Goal: Find specific page/section: Find specific page/section

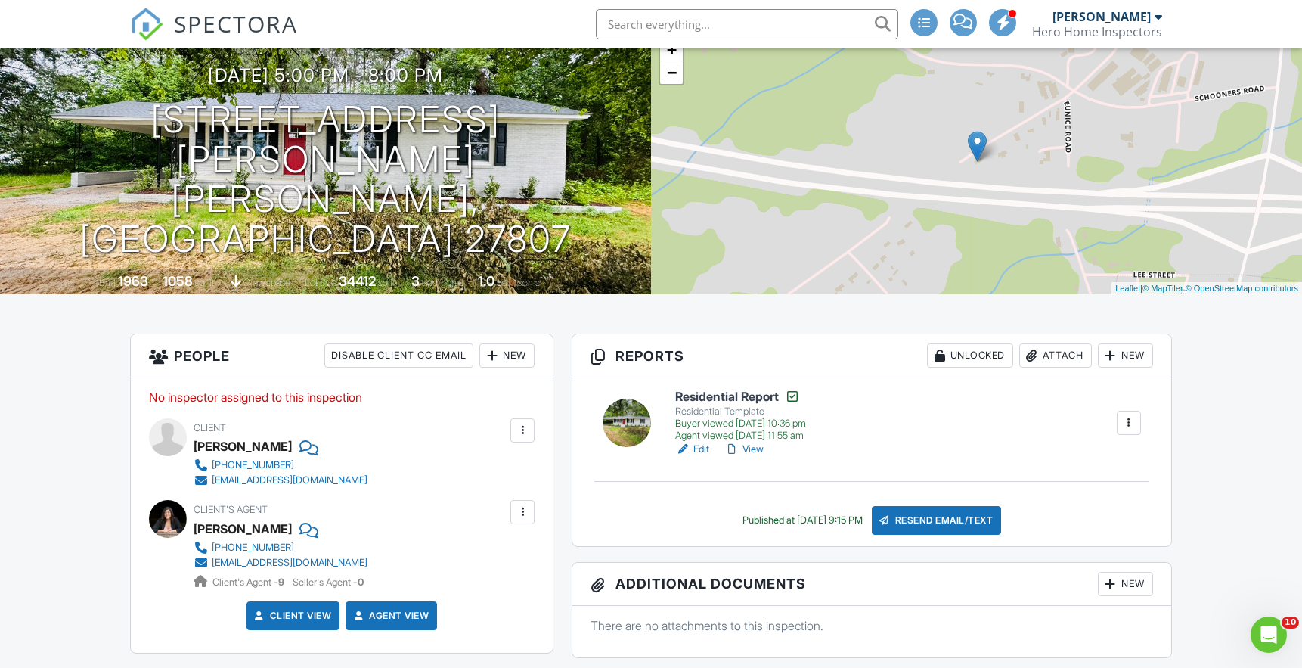
scroll to position [110, 0]
click at [709, 30] on input "text" at bounding box center [747, 24] width 302 height 30
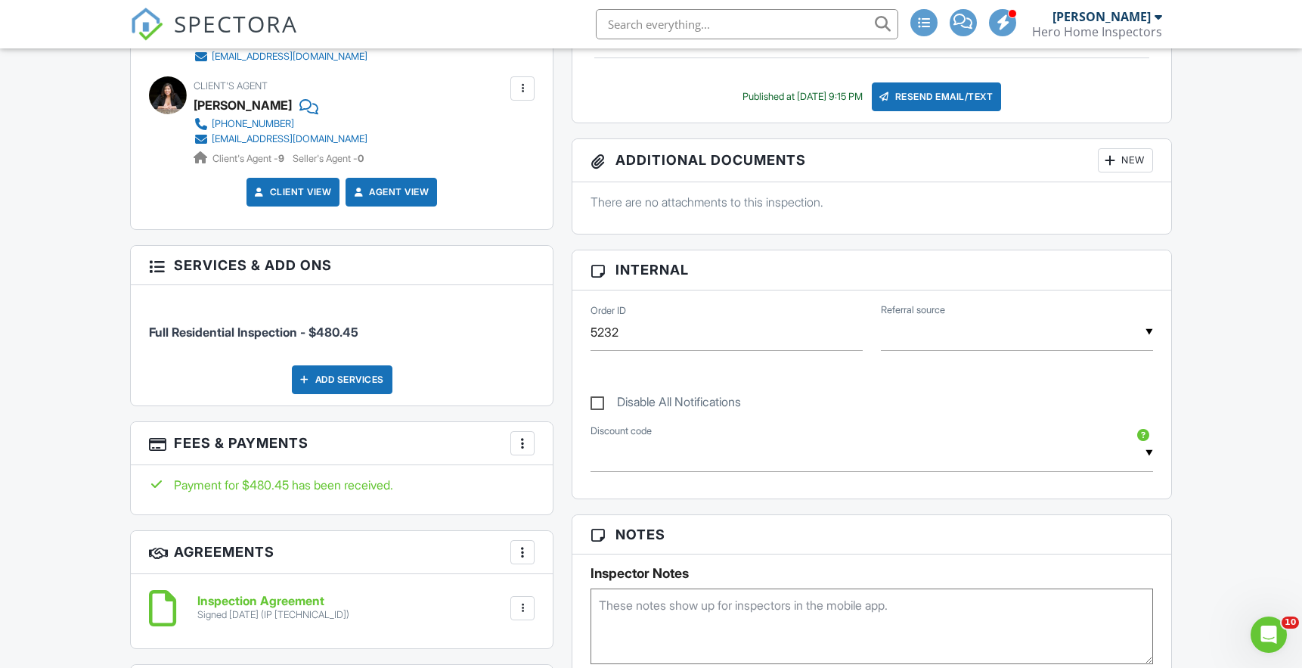
scroll to position [67, 0]
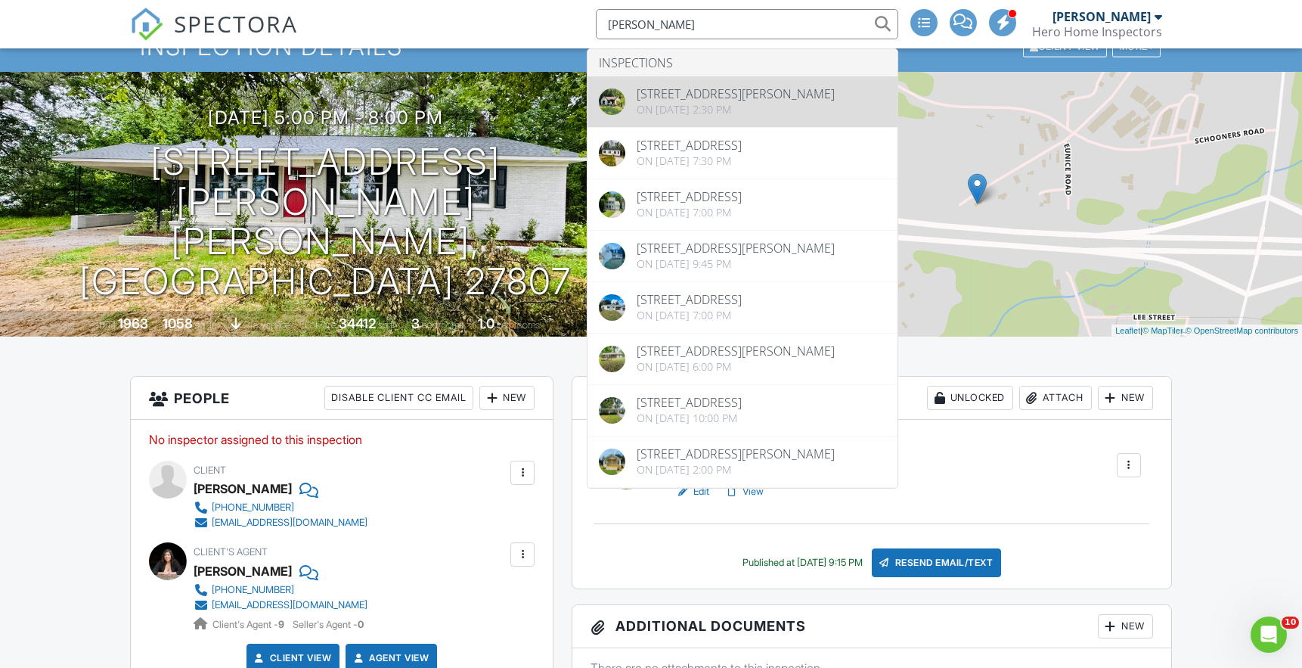
type input "[PERSON_NAME]"
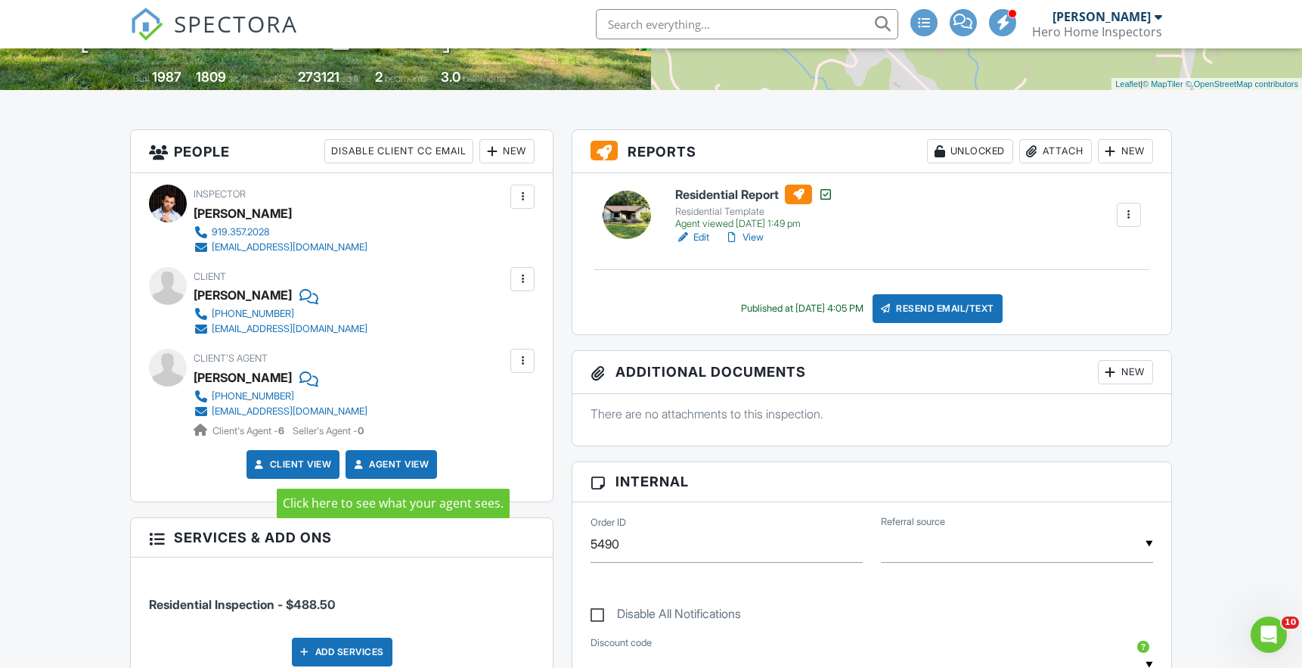
scroll to position [33, 0]
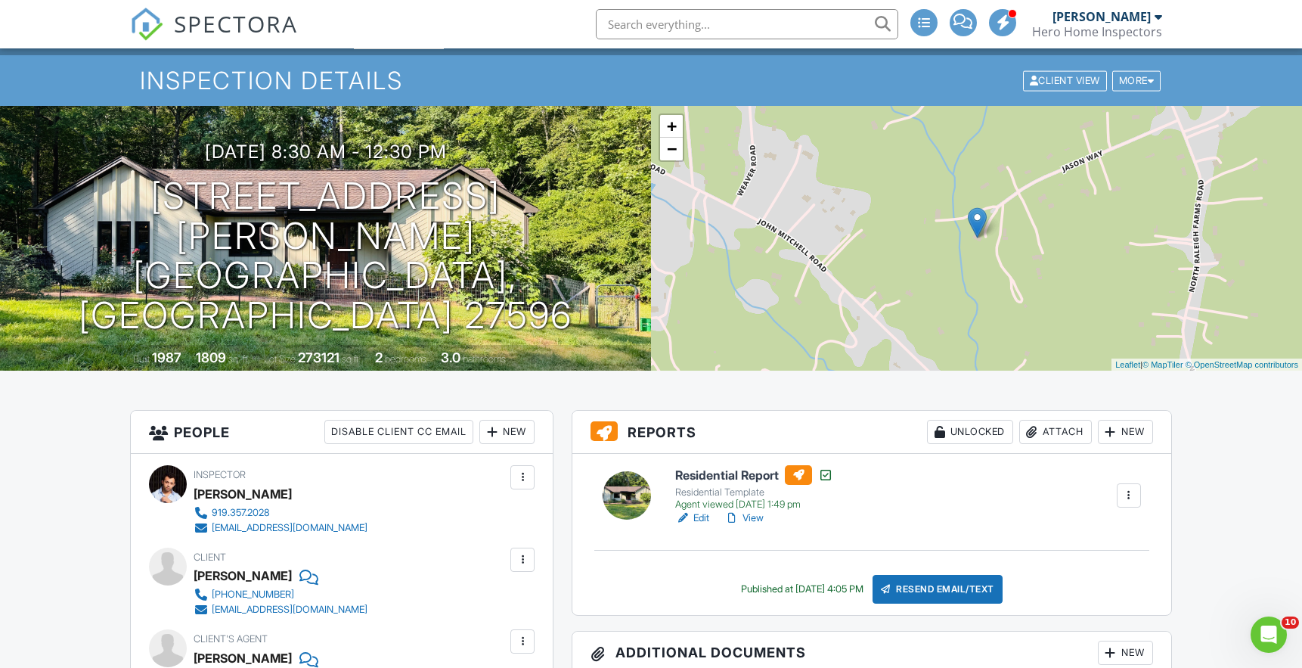
click at [680, 23] on input "text" at bounding box center [747, 24] width 302 height 30
type input "l"
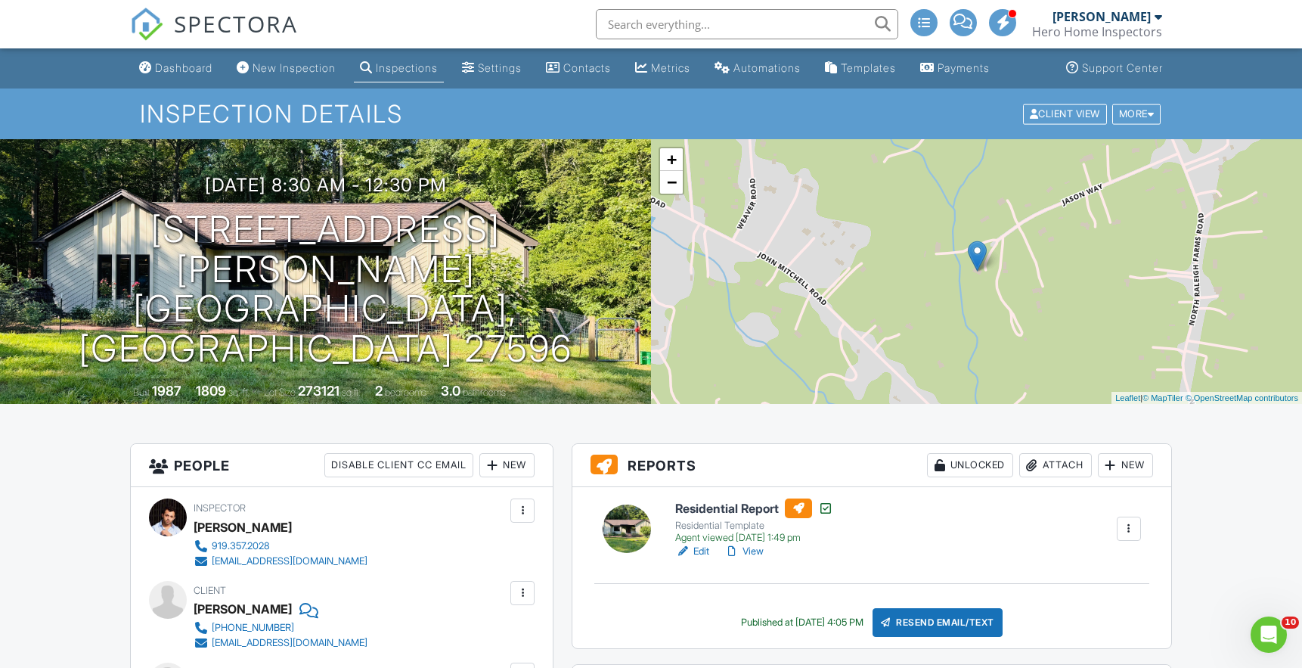
scroll to position [0, 0]
click at [753, 23] on input "text" at bounding box center [747, 24] width 302 height 30
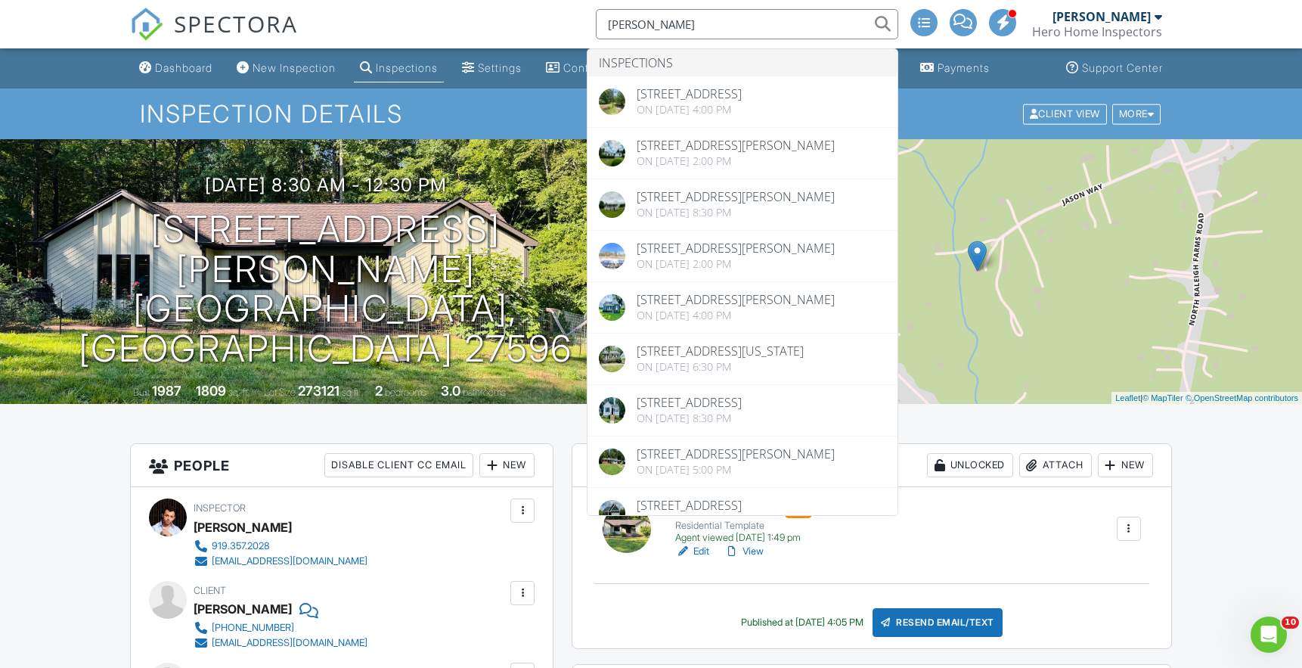
drag, startPoint x: 715, startPoint y: 22, endPoint x: 486, endPoint y: -8, distance: 231.0
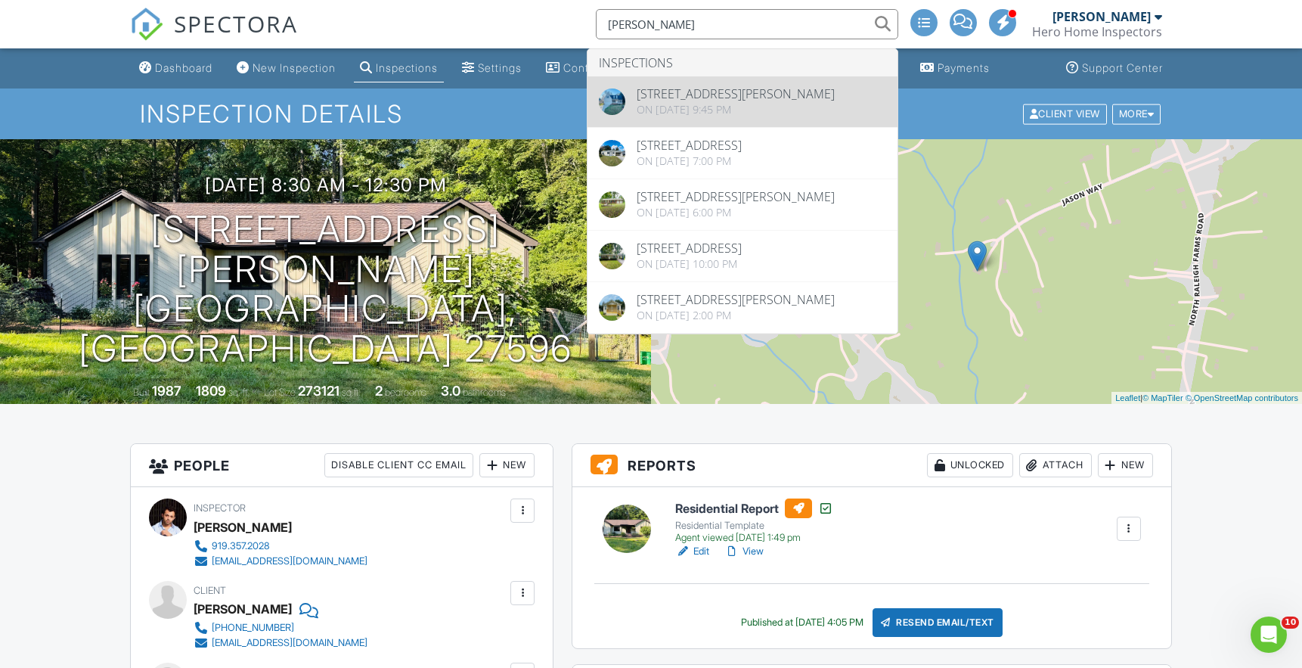
type input "hernandez julio"
